Goal: Task Accomplishment & Management: Manage account settings

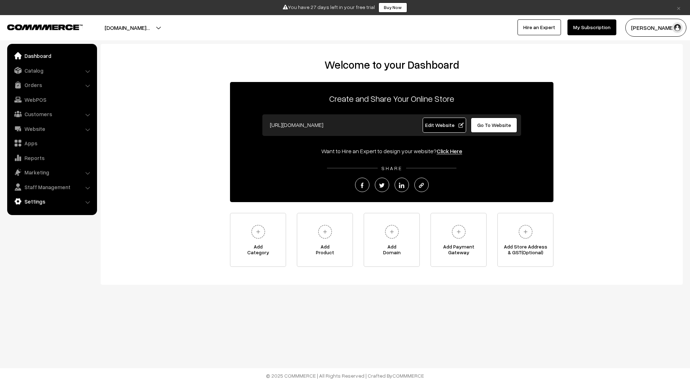
click at [69, 198] on link "Settings" at bounding box center [52, 201] width 86 height 13
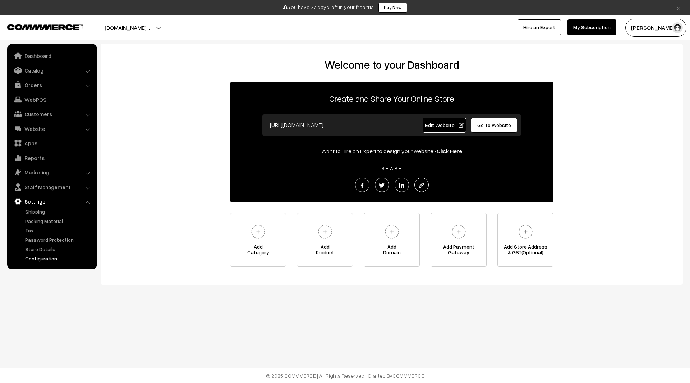
click at [49, 260] on link "Configuration" at bounding box center [58, 259] width 71 height 8
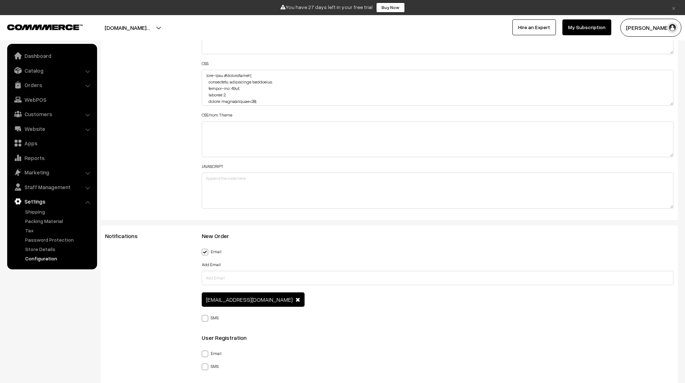
scroll to position [920, 0]
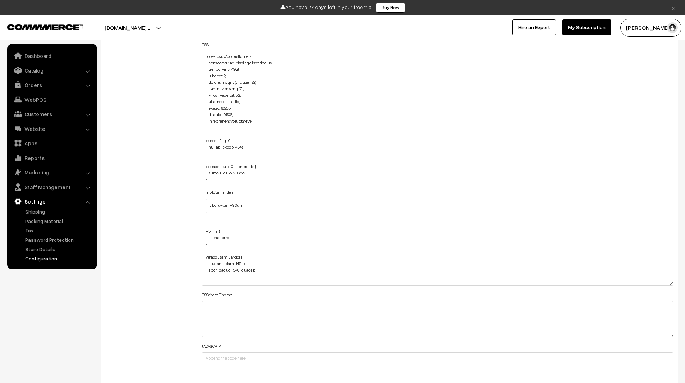
drag, startPoint x: 670, startPoint y: 84, endPoint x: 685, endPoint y: 288, distance: 205.1
click at [685, 288] on div "Configuration Cancel Save General Language English English" at bounding box center [342, 293] width 685 height 2338
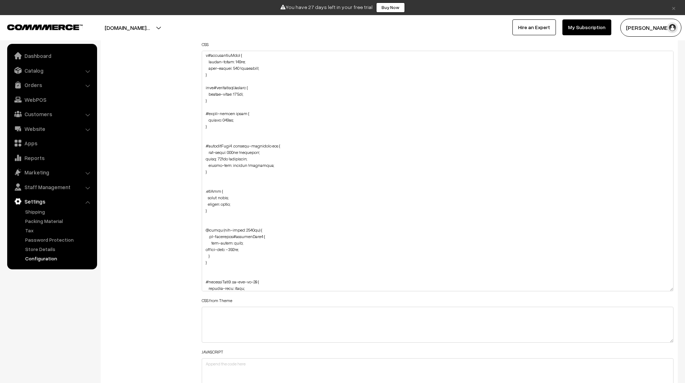
scroll to position [202, 0]
click at [215, 191] on textarea at bounding box center [438, 171] width 472 height 241
paste textarea "productImg"
click at [206, 190] on textarea at bounding box center [438, 171] width 472 height 241
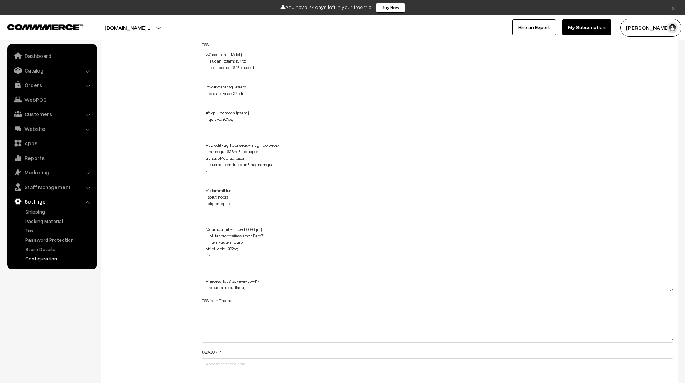
click at [230, 197] on textarea at bounding box center [438, 171] width 472 height 241
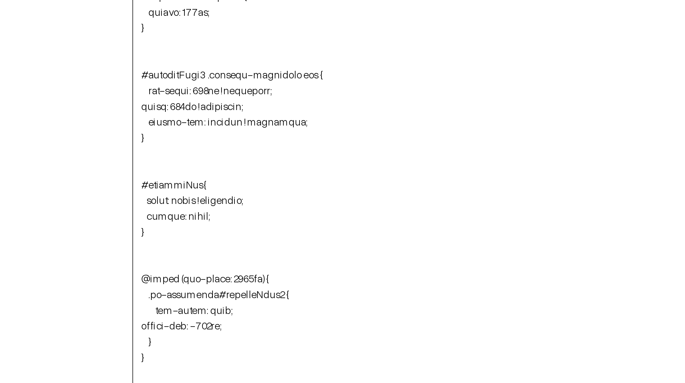
drag, startPoint x: 230, startPoint y: 197, endPoint x: 251, endPoint y: 197, distance: 21.2
click at [251, 197] on textarea at bounding box center [438, 171] width 472 height 241
drag, startPoint x: 251, startPoint y: 197, endPoint x: 247, endPoint y: 197, distance: 4.3
click at [247, 197] on textarea at bounding box center [438, 171] width 472 height 241
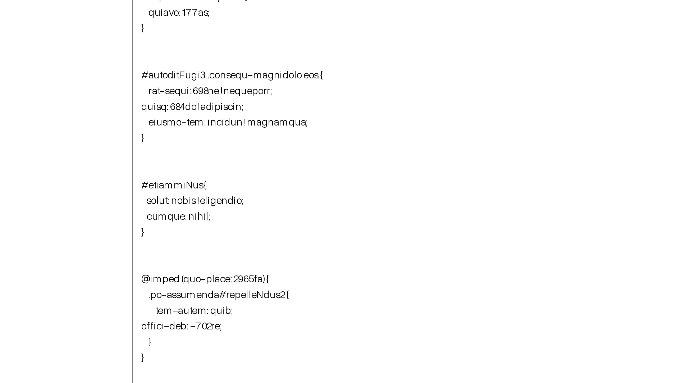
click at [230, 196] on textarea at bounding box center [438, 171] width 472 height 241
click at [251, 196] on textarea at bounding box center [438, 171] width 472 height 241
click at [247, 202] on textarea at bounding box center [438, 171] width 472 height 241
paste textarea "!important;"
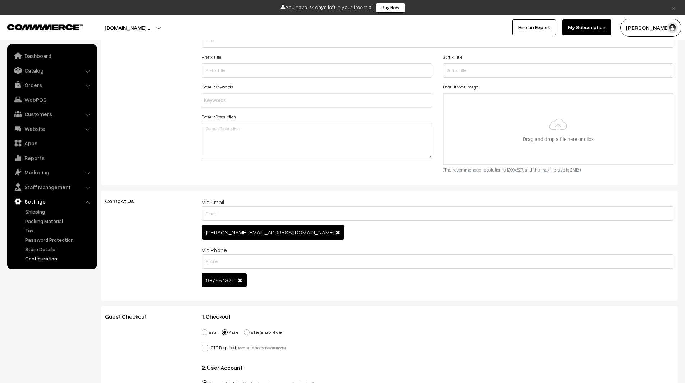
scroll to position [0, 0]
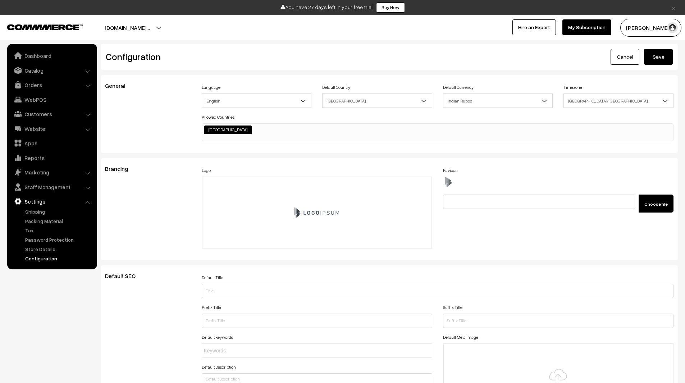
type textarea ".home-page #headerBottom { background: transparent !important; margin-top: 26px…"
click at [662, 60] on button "Save" at bounding box center [658, 57] width 29 height 16
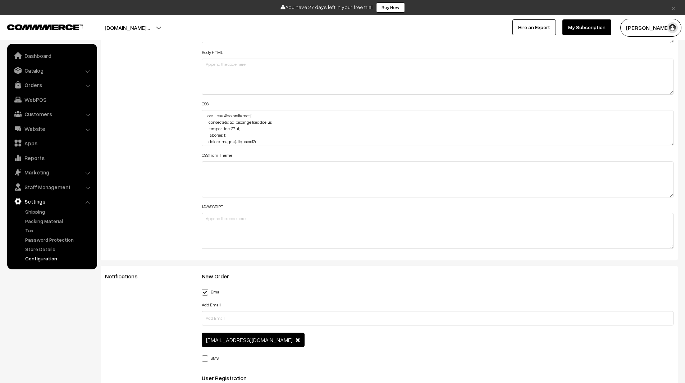
scroll to position [857, 0]
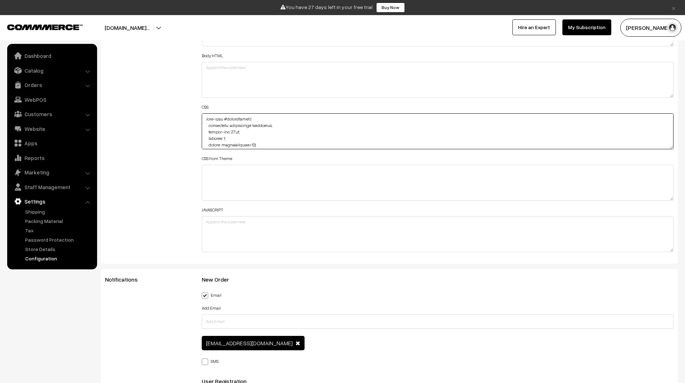
click at [671, 148] on textarea at bounding box center [438, 131] width 472 height 36
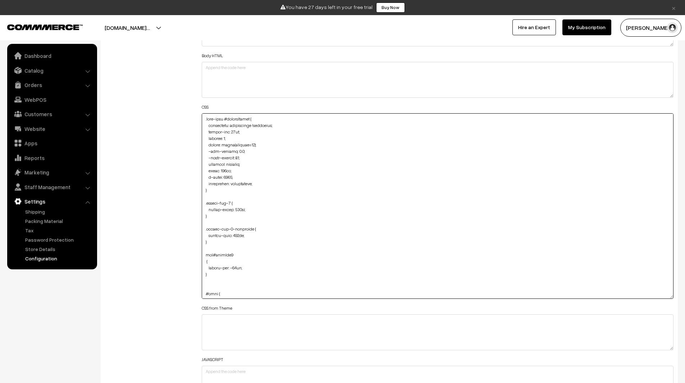
drag, startPoint x: 671, startPoint y: 148, endPoint x: 658, endPoint y: 297, distance: 150.1
click at [658, 297] on textarea at bounding box center [438, 206] width 472 height 186
click at [509, 229] on textarea at bounding box center [438, 206] width 472 height 186
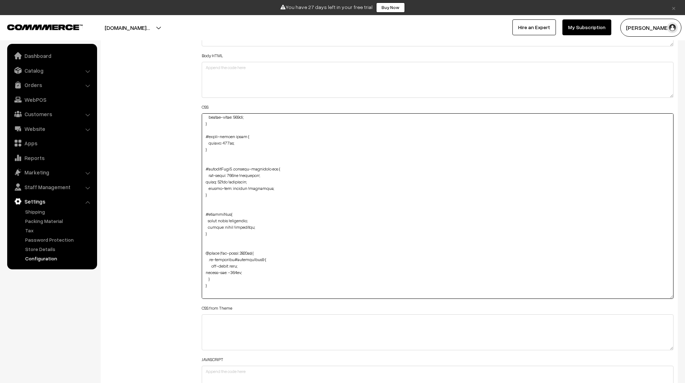
scroll to position [242, 0]
drag, startPoint x: 230, startPoint y: 220, endPoint x: 249, endPoint y: 220, distance: 18.3
click at [249, 220] on textarea at bounding box center [438, 206] width 472 height 186
click at [250, 227] on textarea at bounding box center [438, 206] width 472 height 186
click at [231, 227] on textarea at bounding box center [438, 206] width 472 height 186
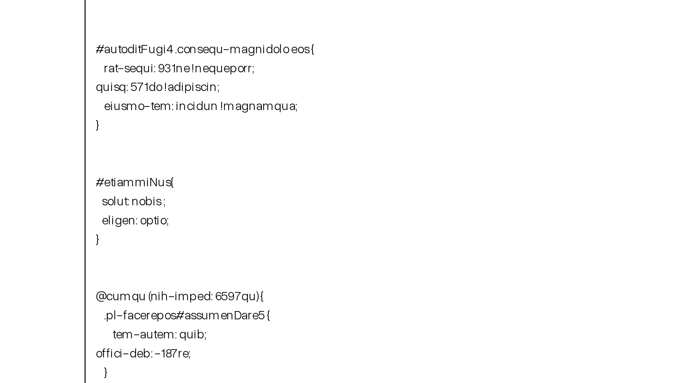
click at [230, 222] on textarea at bounding box center [438, 206] width 472 height 186
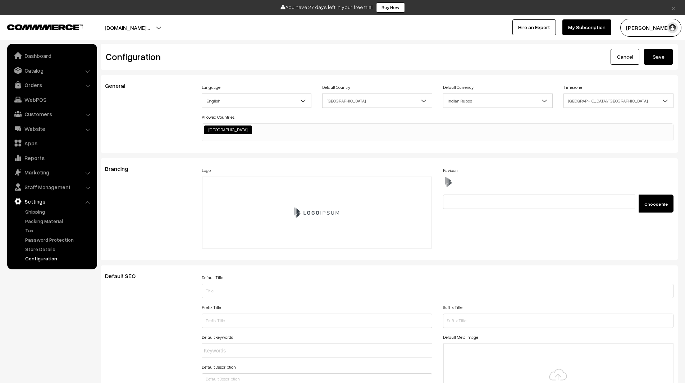
scroll to position [0, 0]
type textarea ".home-page #headerBottom { background: transparent !important; margin-top: 26px…"
click at [668, 57] on button "Save" at bounding box center [658, 57] width 29 height 16
click at [56, 131] on link "Website" at bounding box center [52, 128] width 86 height 13
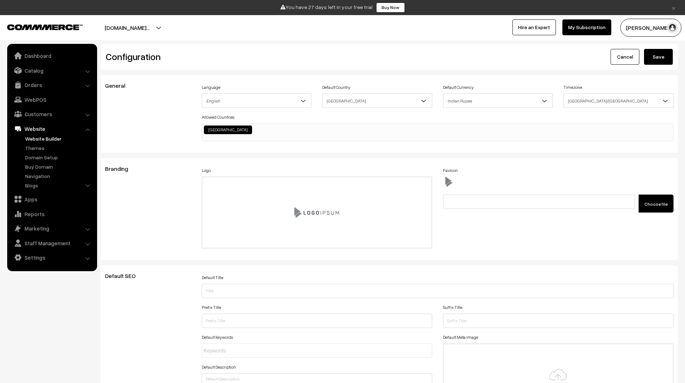
click at [46, 139] on link "Website Builder" at bounding box center [58, 139] width 71 height 8
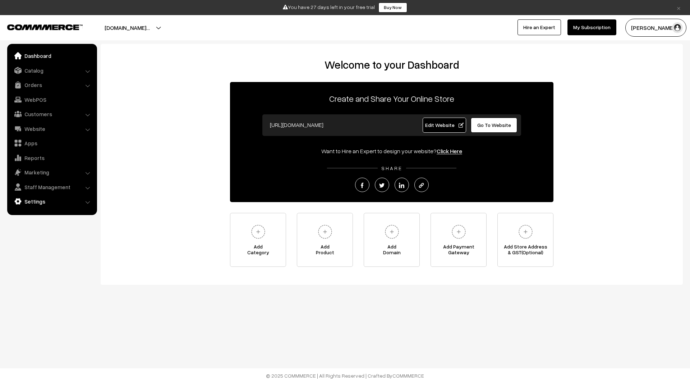
click at [44, 200] on link "Settings" at bounding box center [52, 201] width 86 height 13
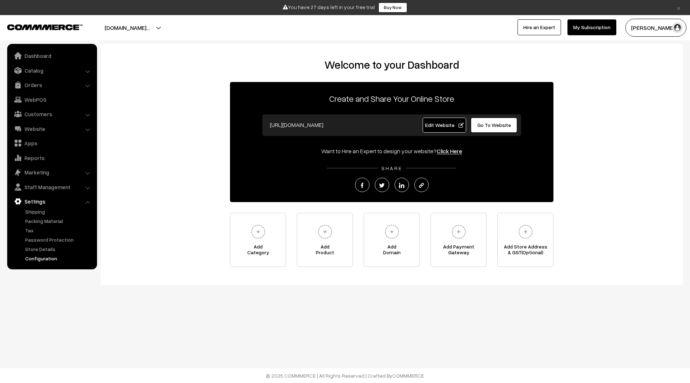
click at [47, 258] on link "Configuration" at bounding box center [58, 259] width 71 height 8
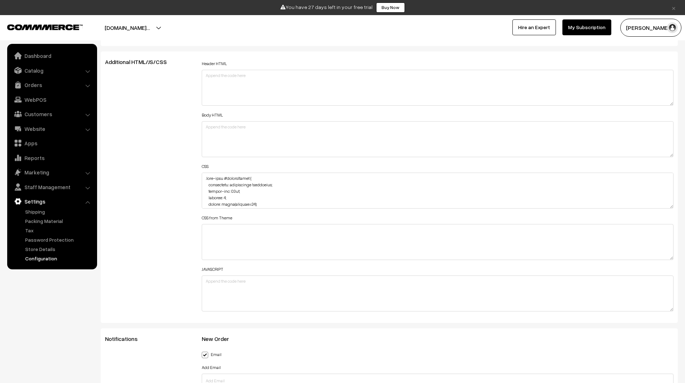
scroll to position [800, 0]
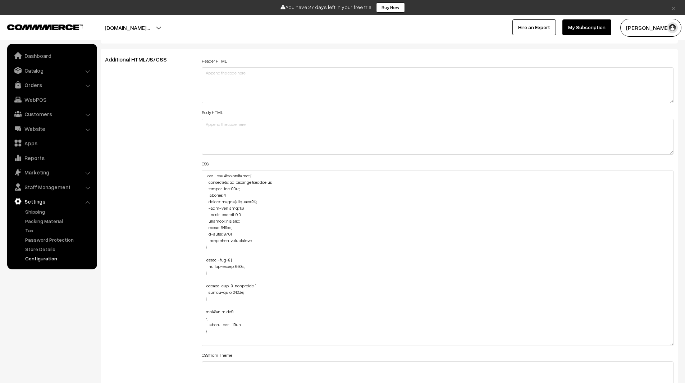
drag, startPoint x: 671, startPoint y: 204, endPoint x: 666, endPoint y: 351, distance: 147.5
click at [666, 346] on textarea at bounding box center [438, 258] width 472 height 176
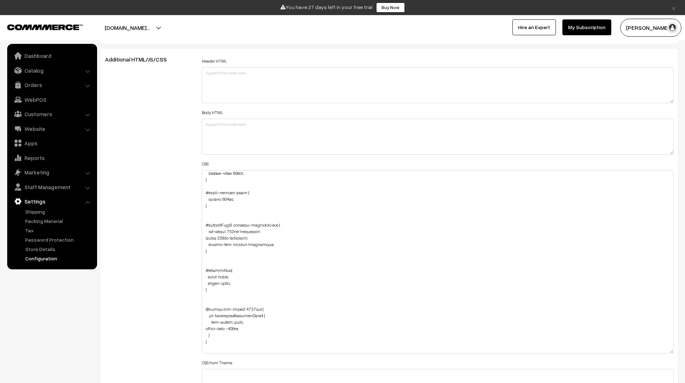
scroll to position [242, 0]
drag, startPoint x: 218, startPoint y: 291, endPoint x: 195, endPoint y: 262, distance: 37.2
click at [195, 262] on div "Additional HTML/JS/CSS Header HTML Body HTML CSS CSS from Theme JAVASCRIPT" at bounding box center [389, 258] width 579 height 405
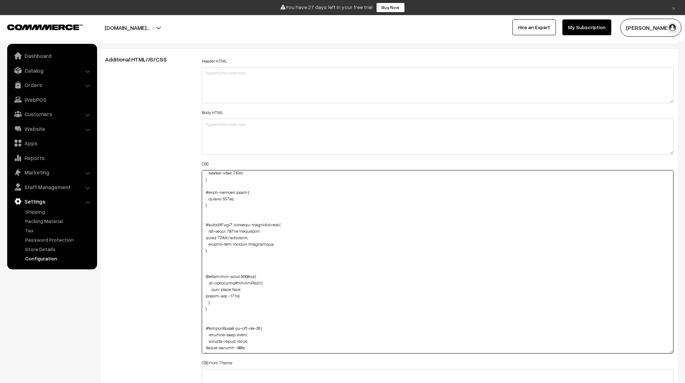
type textarea ".home-page #headerBottom { background: transparent !important; margin-top: 26px…"
click at [172, 247] on div "Additional HTML/JS/CSS" at bounding box center [148, 258] width 97 height 405
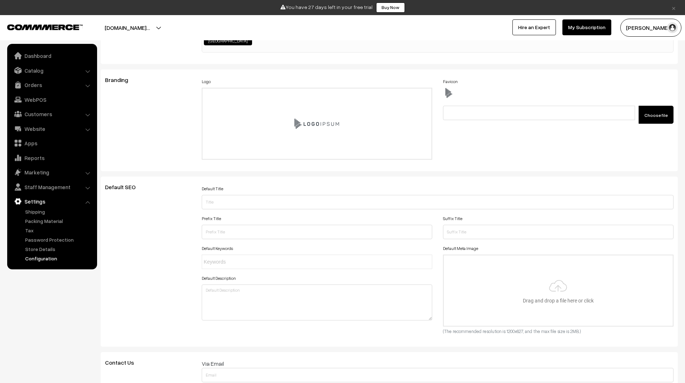
scroll to position [0, 0]
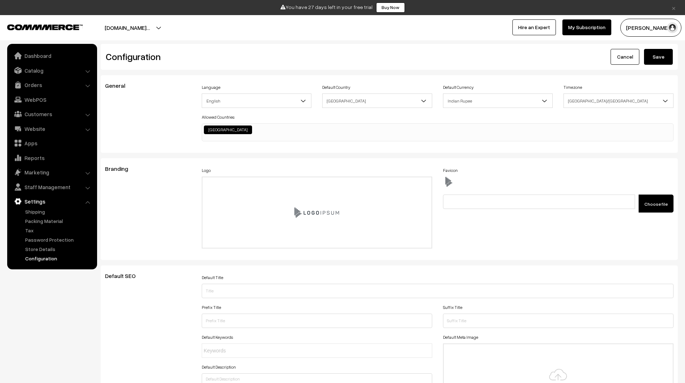
click at [660, 56] on button "Save" at bounding box center [658, 57] width 29 height 16
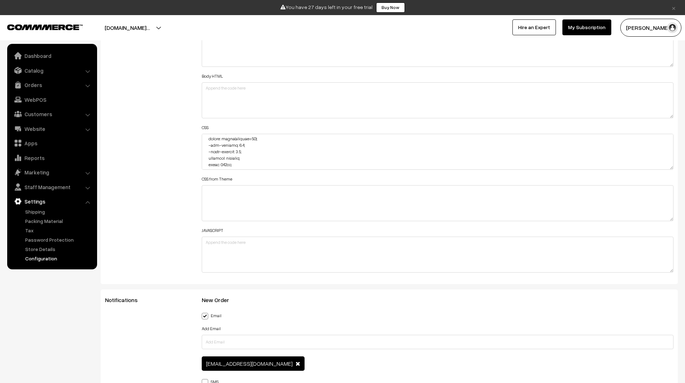
scroll to position [27, 0]
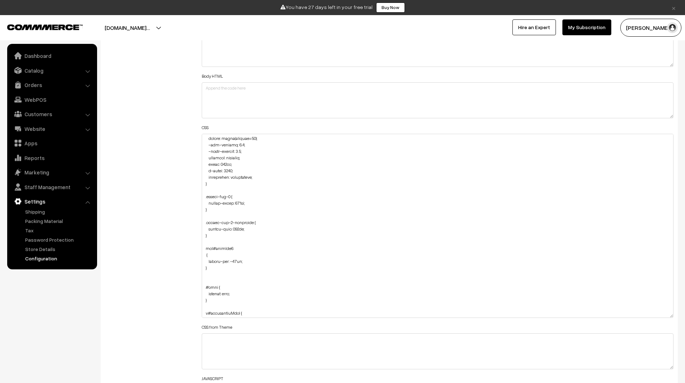
drag, startPoint x: 670, startPoint y: 168, endPoint x: 669, endPoint y: 334, distance: 165.8
click at [669, 318] on textarea at bounding box center [438, 226] width 472 height 184
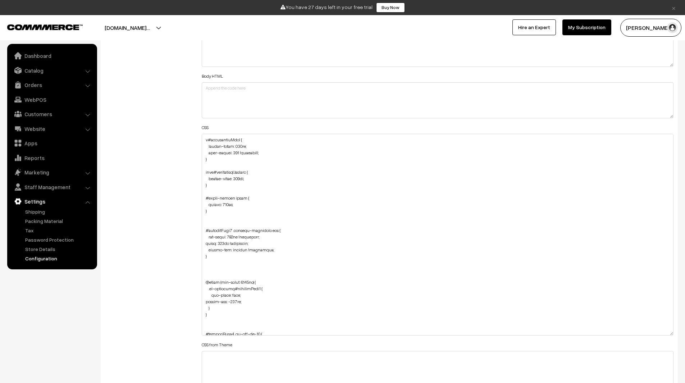
scroll to position [201, 0]
click at [224, 215] on textarea at bounding box center [438, 235] width 472 height 202
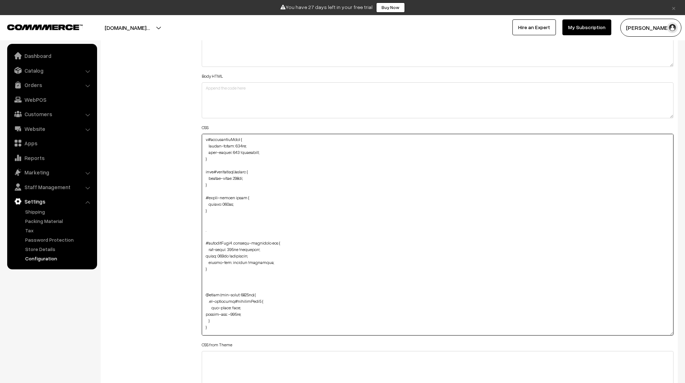
paste textarea "categoryImage"
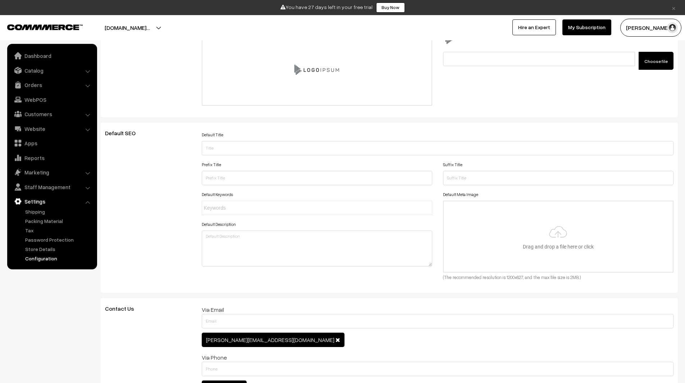
scroll to position [0, 0]
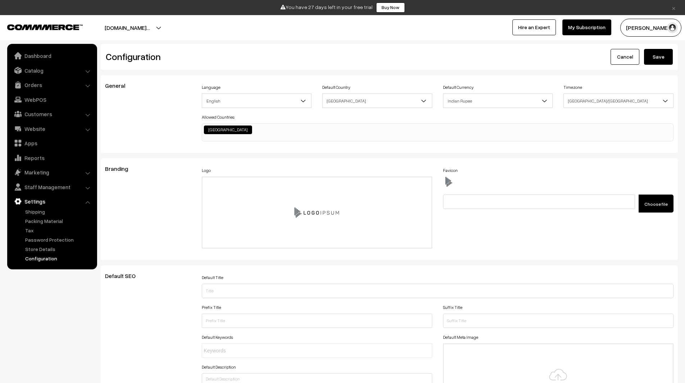
type textarea ".home-page #headerBottom { background: transparent !important; margin-top: 26px…"
click at [654, 61] on button "Save" at bounding box center [658, 57] width 29 height 16
click at [654, 52] on button "Save" at bounding box center [658, 57] width 29 height 16
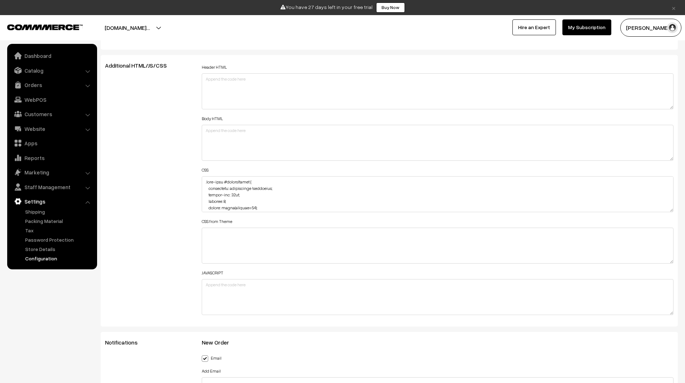
scroll to position [795, 0]
drag, startPoint x: 670, startPoint y: 210, endPoint x: 659, endPoint y: 361, distance: 151.7
click at [659, 361] on textarea at bounding box center [438, 269] width 472 height 187
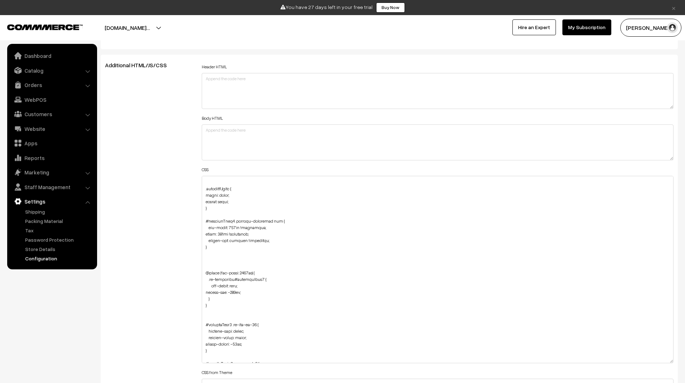
scroll to position [284, 0]
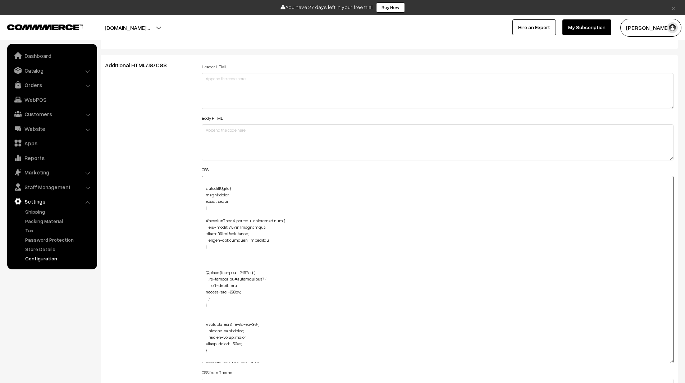
drag, startPoint x: 214, startPoint y: 209, endPoint x: 198, endPoint y: 188, distance: 26.0
click at [198, 188] on div "Header HTML Body HTML CSS CSS from Theme JAVASCRIPT" at bounding box center [437, 266] width 483 height 408
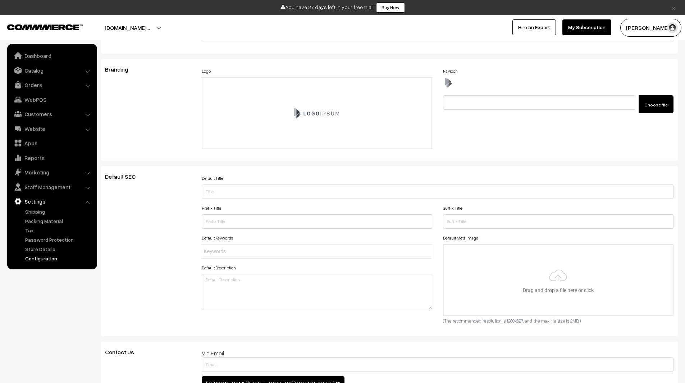
scroll to position [0, 0]
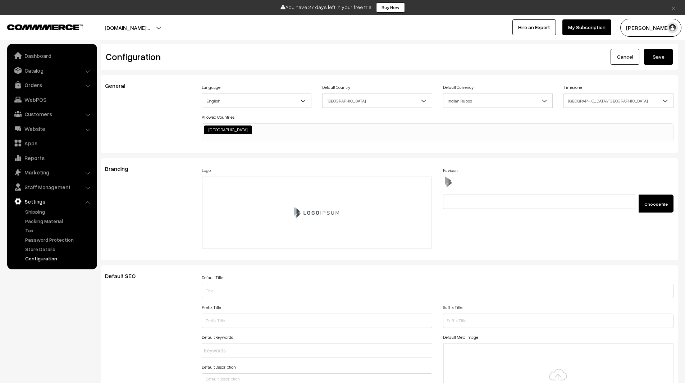
type textarea ".home-page #headerBottom { background: transparent !important; margin-top: 26px…"
click at [653, 57] on button "Save" at bounding box center [658, 57] width 29 height 16
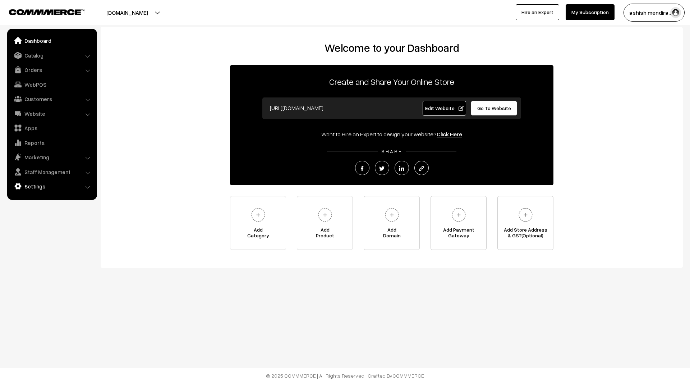
click at [54, 188] on link "Settings" at bounding box center [52, 186] width 86 height 13
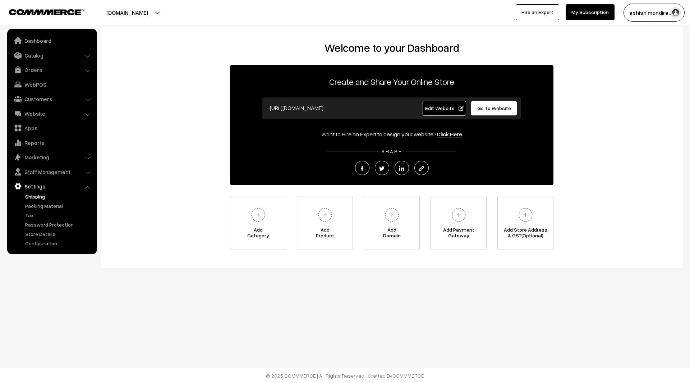
click at [50, 196] on link "Shipping" at bounding box center [58, 197] width 71 height 8
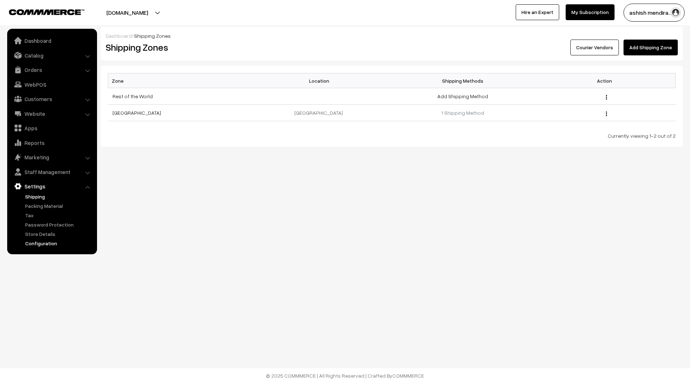
click at [52, 243] on link "Configuration" at bounding box center [58, 243] width 71 height 8
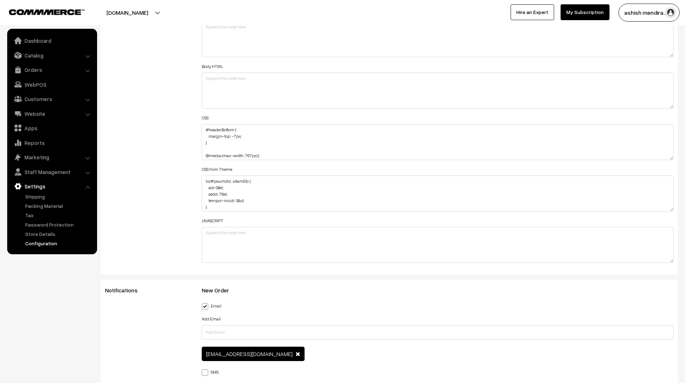
scroll to position [851, 0]
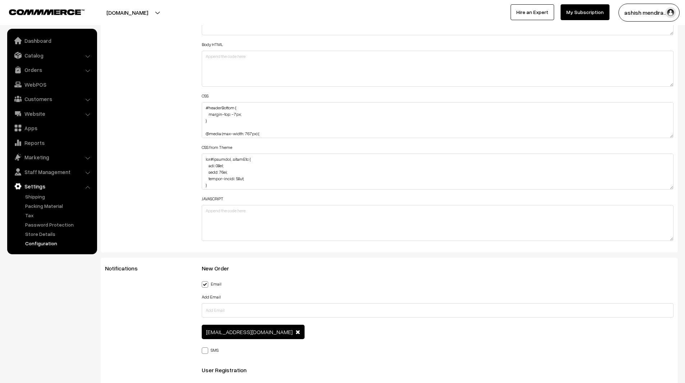
drag, startPoint x: 670, startPoint y: 136, endPoint x: 671, endPoint y: 210, distance: 74.4
click at [671, 138] on textarea "#headerBottom { margin-top: -7px; } @media (max-width: 767px) { #Logo { margin-…" at bounding box center [438, 120] width 472 height 36
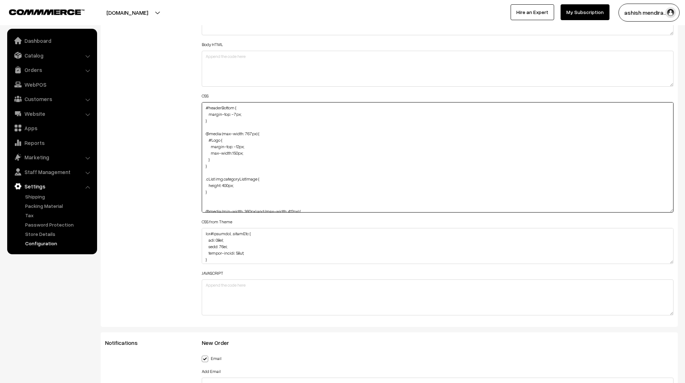
click at [227, 194] on textarea "#headerBottom { margin-top: -7px; } @media (max-width: 767px) { #Logo { margin-…" at bounding box center [438, 157] width 472 height 110
paste textarea "categoryImage"
click at [222, 207] on textarea "#headerBottom { margin-top: -7px; } @media (max-width: 767px) { #Logo { margin-…" at bounding box center [438, 157] width 472 height 110
click at [224, 204] on textarea "#headerBottom { margin-top: -7px; } @media (max-width: 767px) { #Logo { margin-…" at bounding box center [438, 157] width 472 height 110
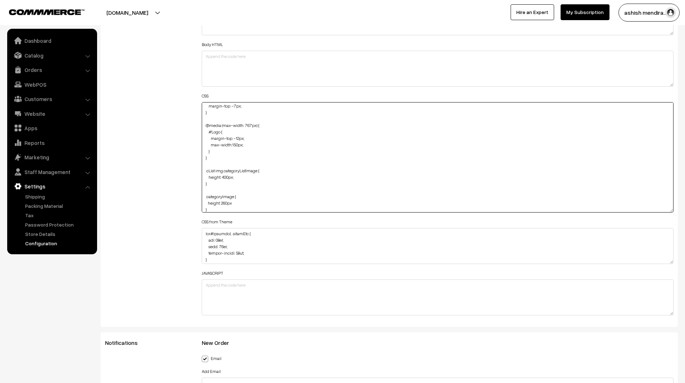
type textarea "#headerBottom { margin-top: -7px; } @media (max-width: 767px) { #Logo { margin-…"
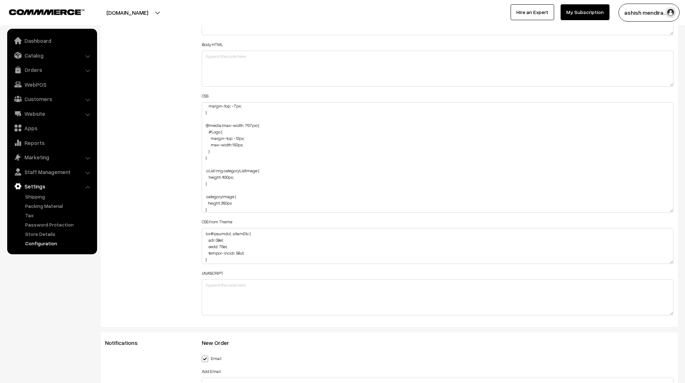
click at [169, 206] on div "Additional HTML/JS/CSS" at bounding box center [148, 154] width 97 height 332
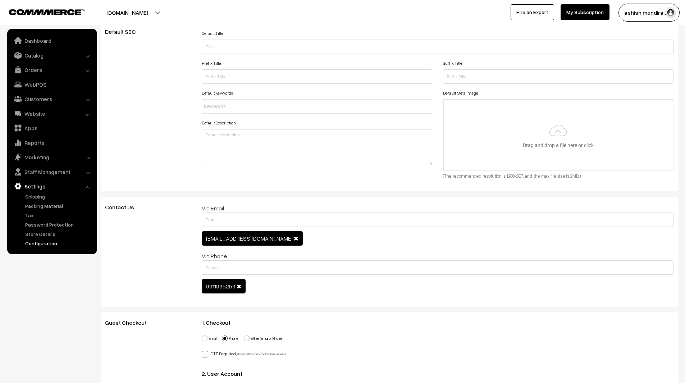
scroll to position [0, 0]
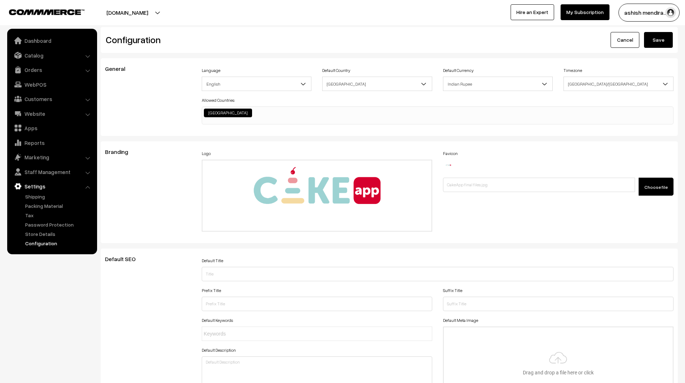
click at [668, 40] on button "Save" at bounding box center [658, 40] width 29 height 16
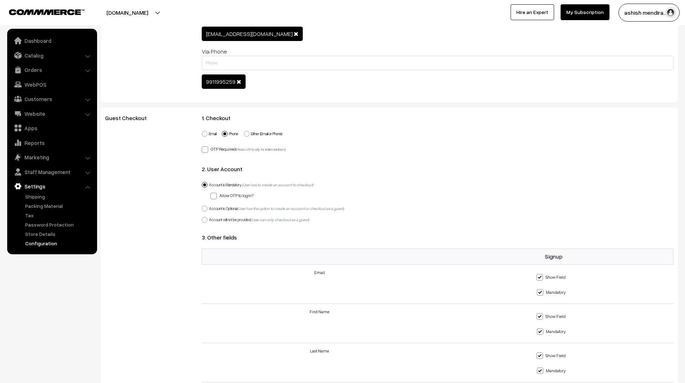
scroll to position [435, 0]
